Goal: Find specific page/section: Find specific page/section

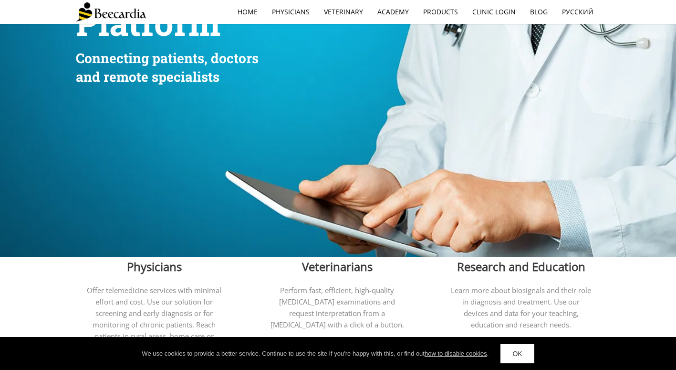
scroll to position [48, 0]
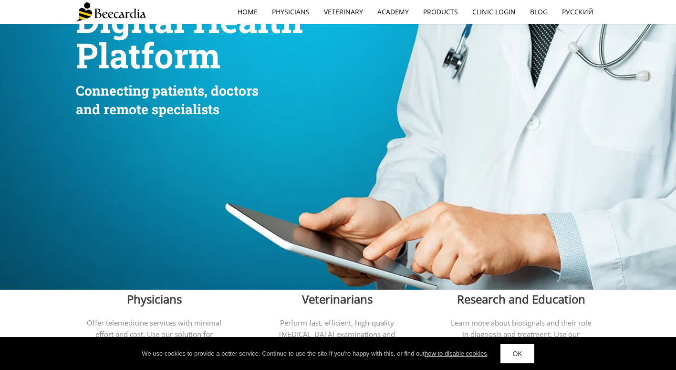
click at [224, 229] on div at bounding box center [245, 205] width 339 height 169
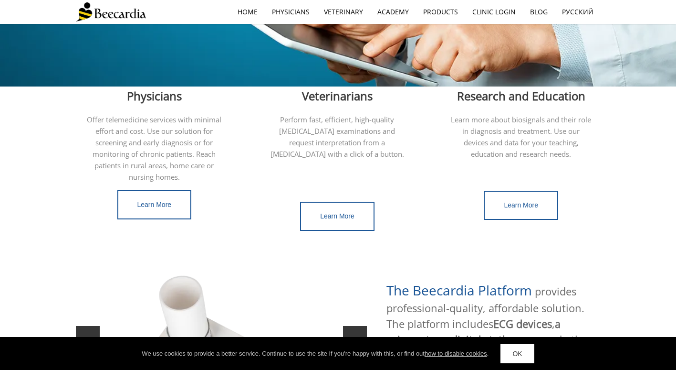
scroll to position [0, 0]
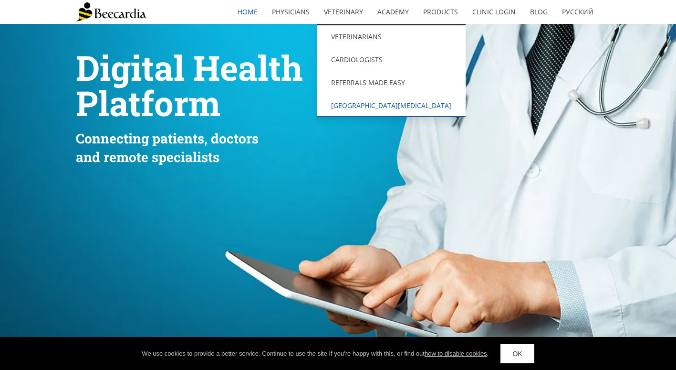
click at [374, 104] on link "[GEOGRAPHIC_DATA][MEDICAL_DATA]" at bounding box center [391, 105] width 149 height 23
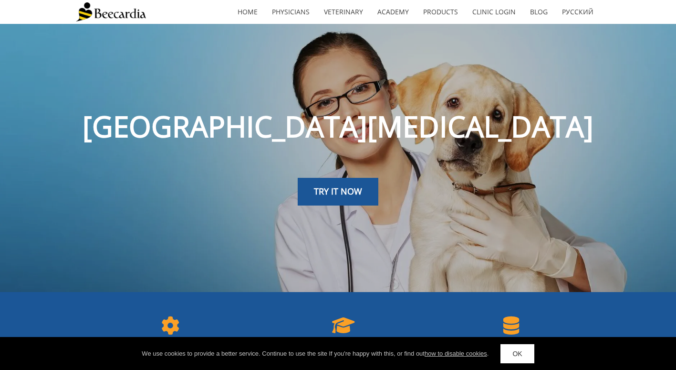
click at [513, 352] on link "OK" at bounding box center [517, 353] width 33 height 19
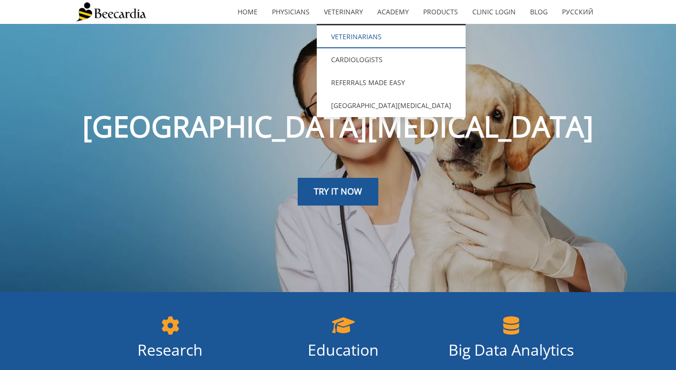
click at [347, 36] on link "Veterinarians" at bounding box center [391, 36] width 149 height 23
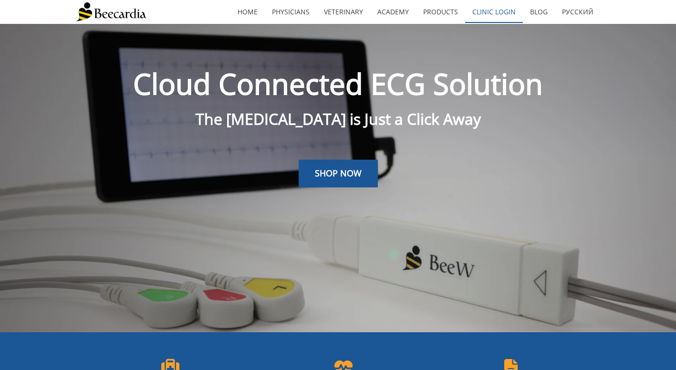
click at [503, 13] on link "Clinic Login" at bounding box center [494, 12] width 58 height 22
